Goal: Task Accomplishment & Management: Use online tool/utility

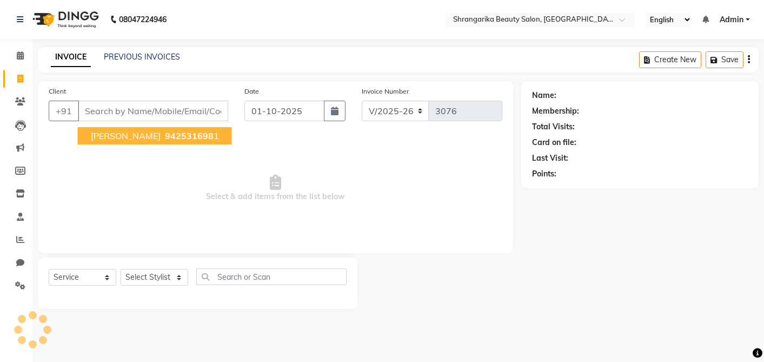
select select "5168"
select select "service"
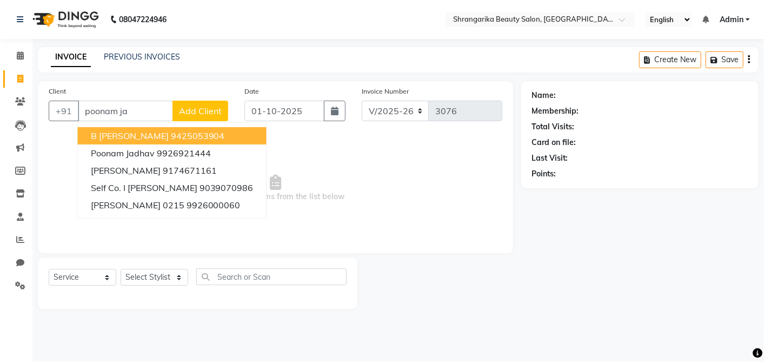
type input "poonam ja"
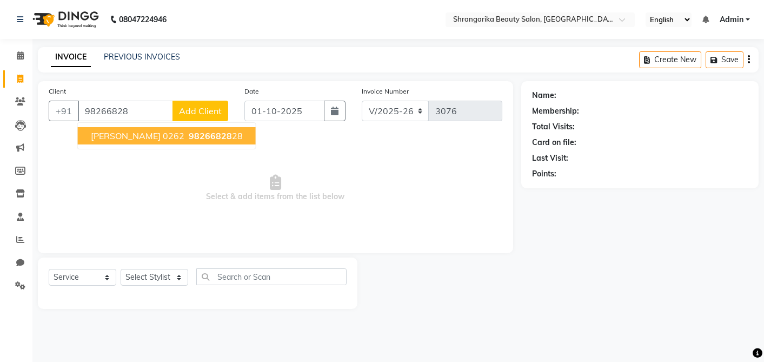
select select "5168"
select select "service"
